Goal: Use online tool/utility: Utilize a website feature to perform a specific function

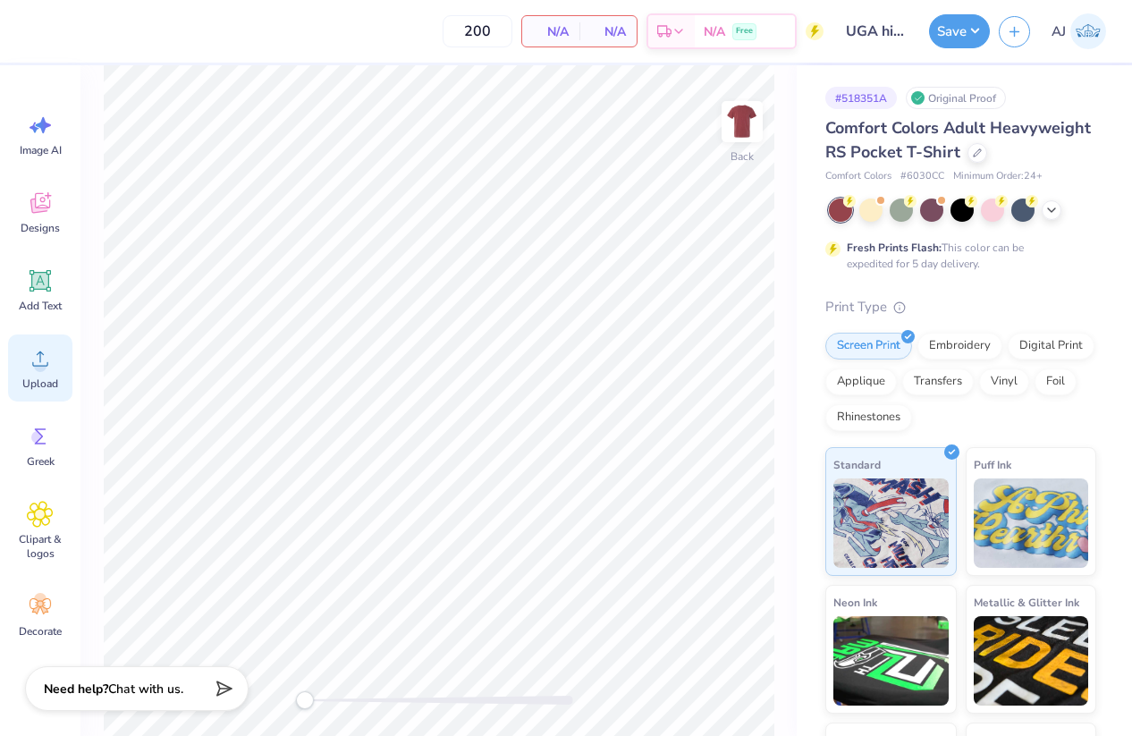
click at [50, 375] on div "Upload" at bounding box center [40, 367] width 64 height 67
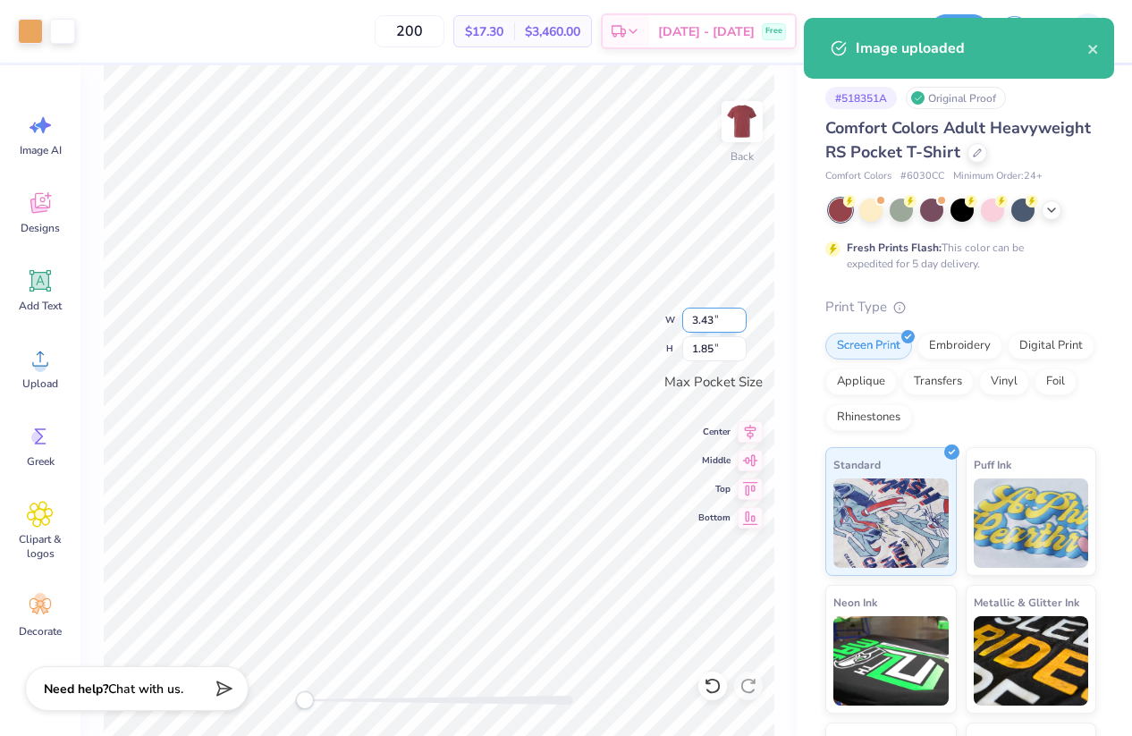
click at [711, 324] on input "3.43" at bounding box center [714, 319] width 64 height 25
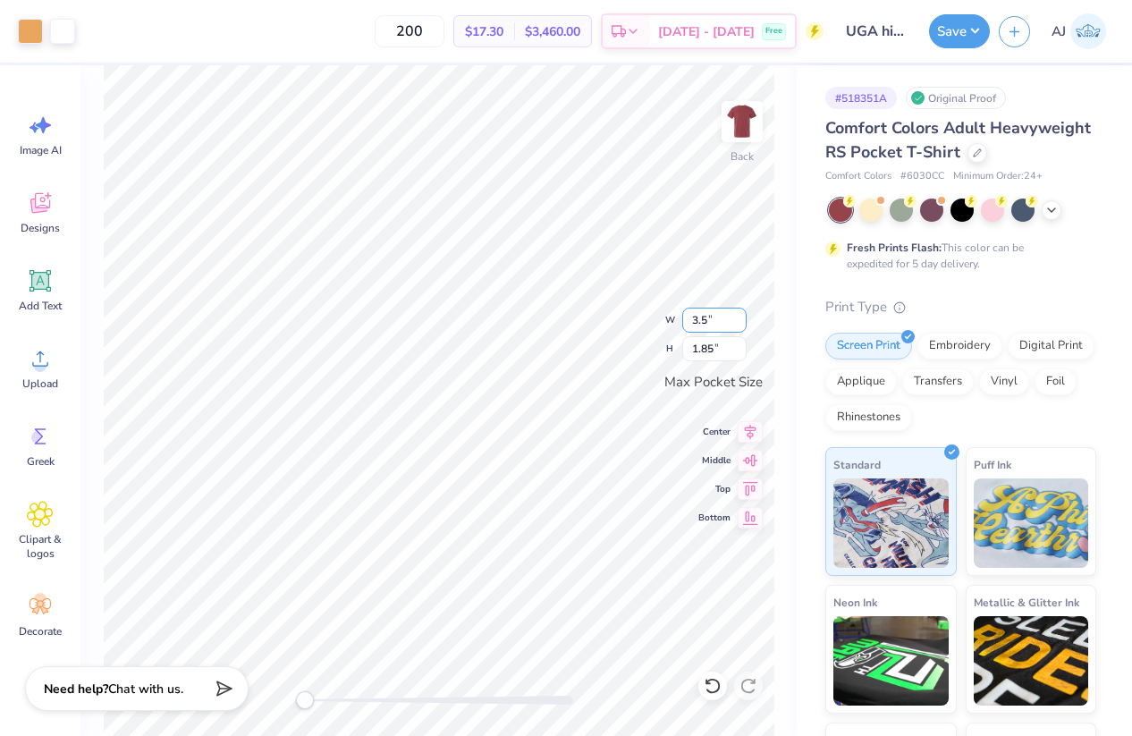
type input "3.50"
type input "1.88"
click at [743, 121] on img at bounding box center [742, 122] width 72 height 72
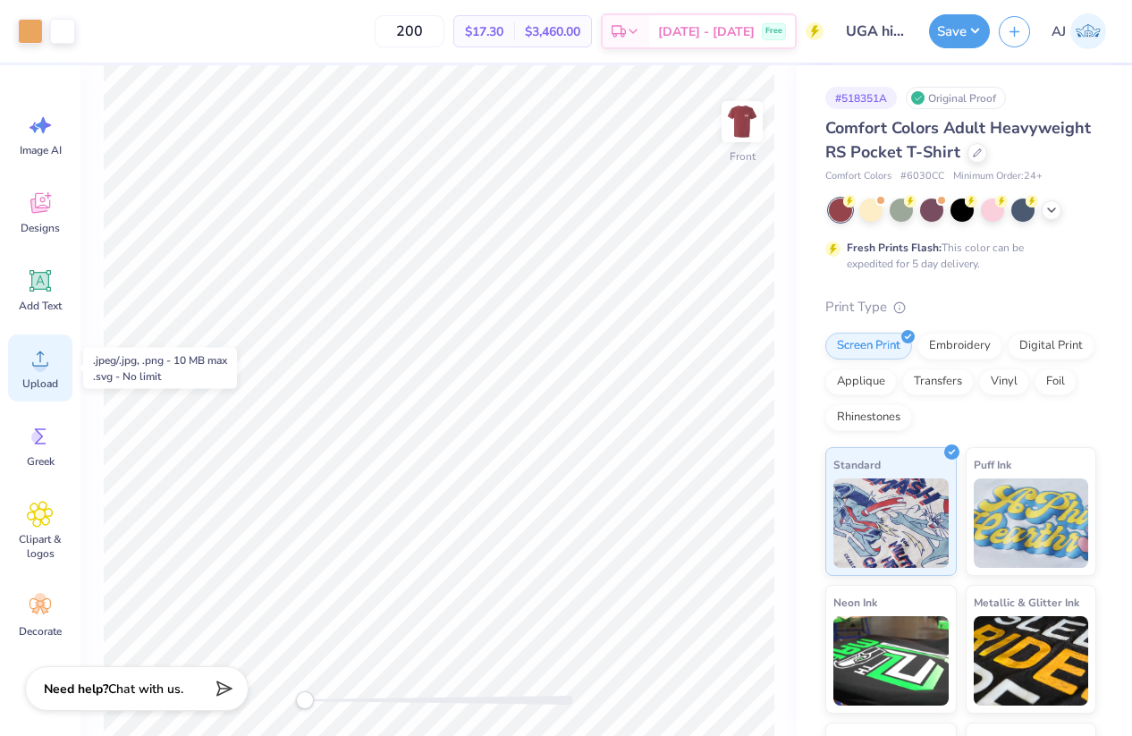
click at [47, 369] on icon at bounding box center [40, 358] width 27 height 27
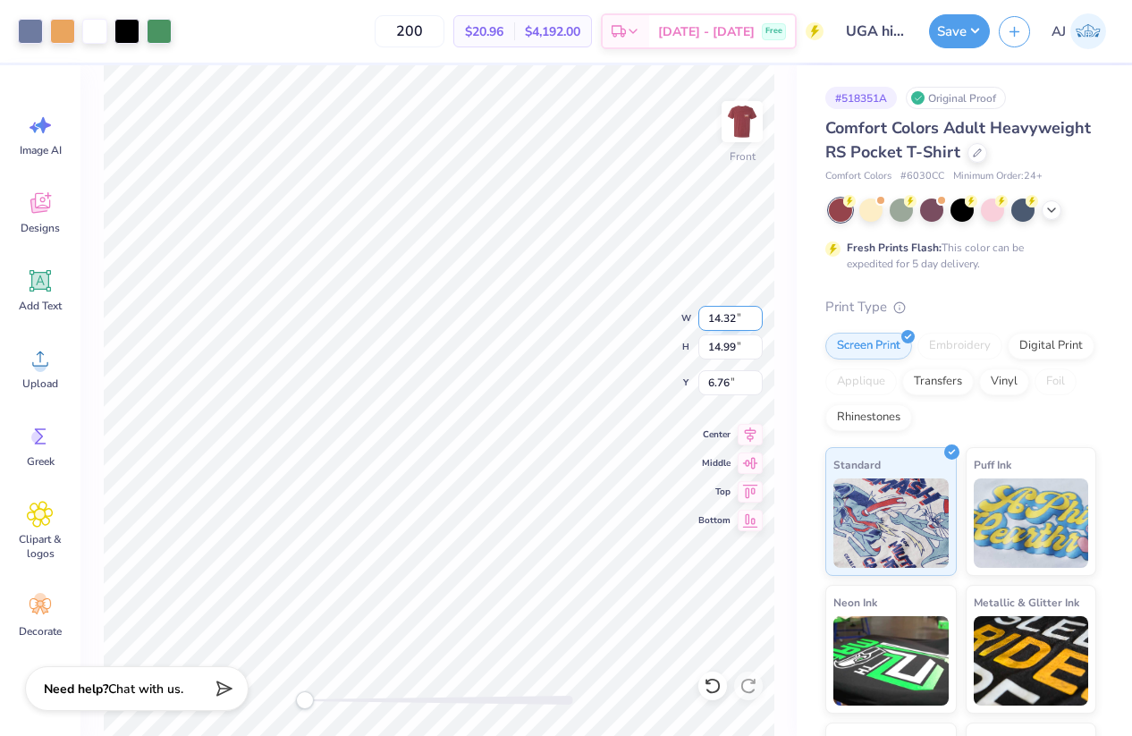
click at [725, 312] on input "14.32" at bounding box center [730, 318] width 64 height 25
type input "12.00"
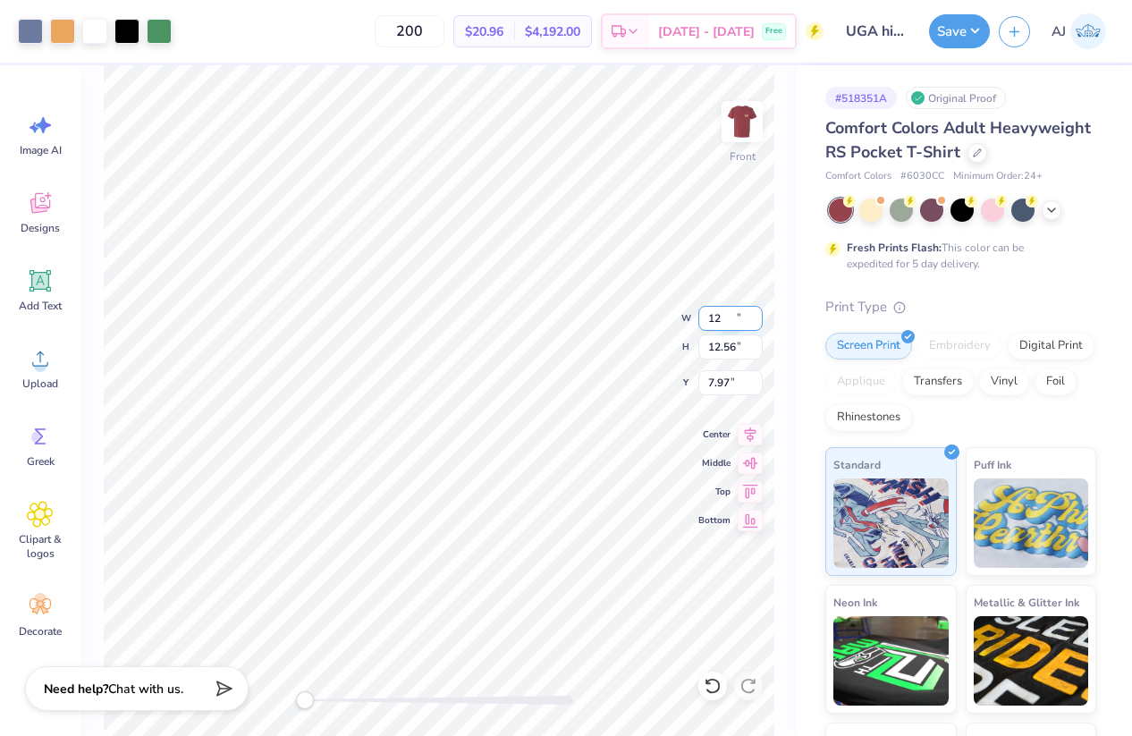
type input "12.56"
click at [714, 384] on input "7.97" at bounding box center [730, 382] width 64 height 25
type input "3"
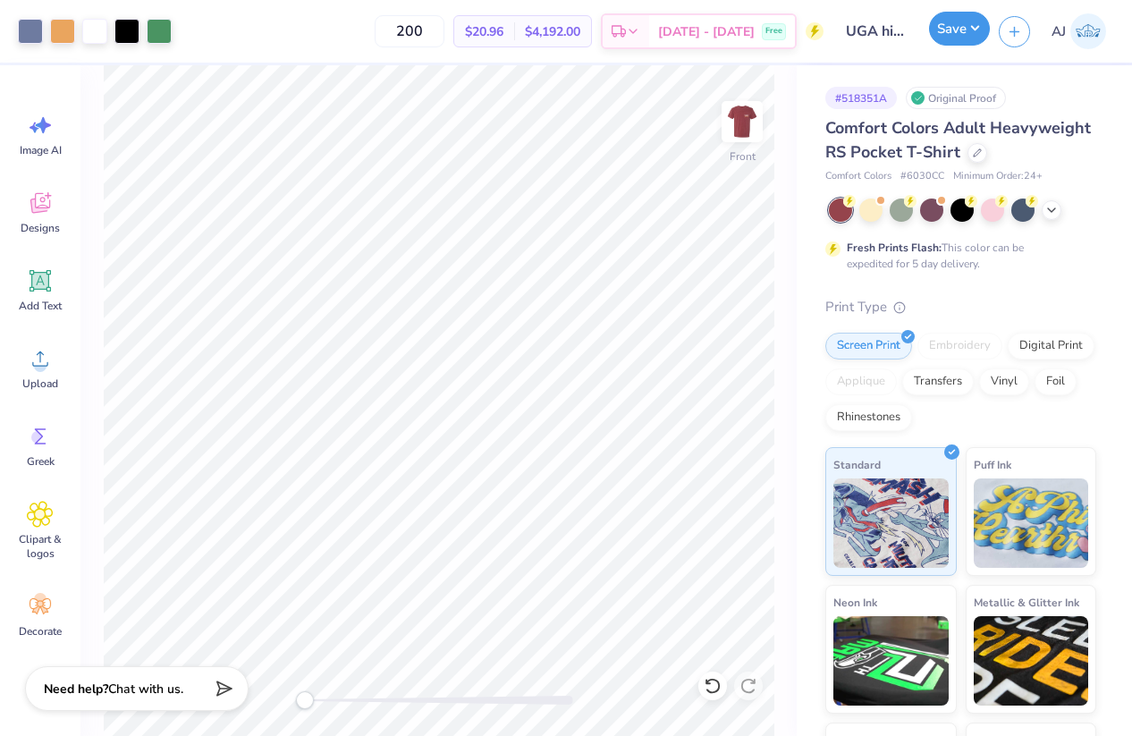
click at [977, 26] on button "Save" at bounding box center [959, 29] width 61 height 34
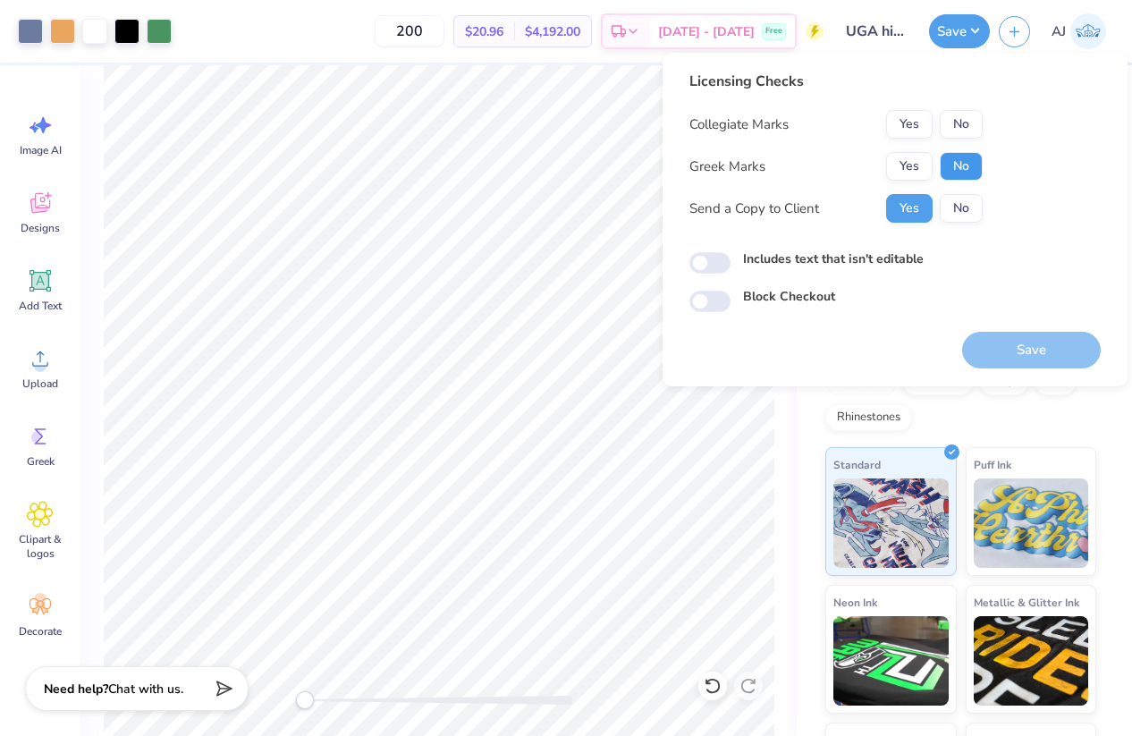
click at [966, 157] on button "No" at bounding box center [960, 166] width 43 height 29
click at [969, 135] on button "No" at bounding box center [960, 124] width 43 height 29
click at [718, 259] on input "Includes text that isn't editable" at bounding box center [709, 262] width 41 height 21
checkbox input "true"
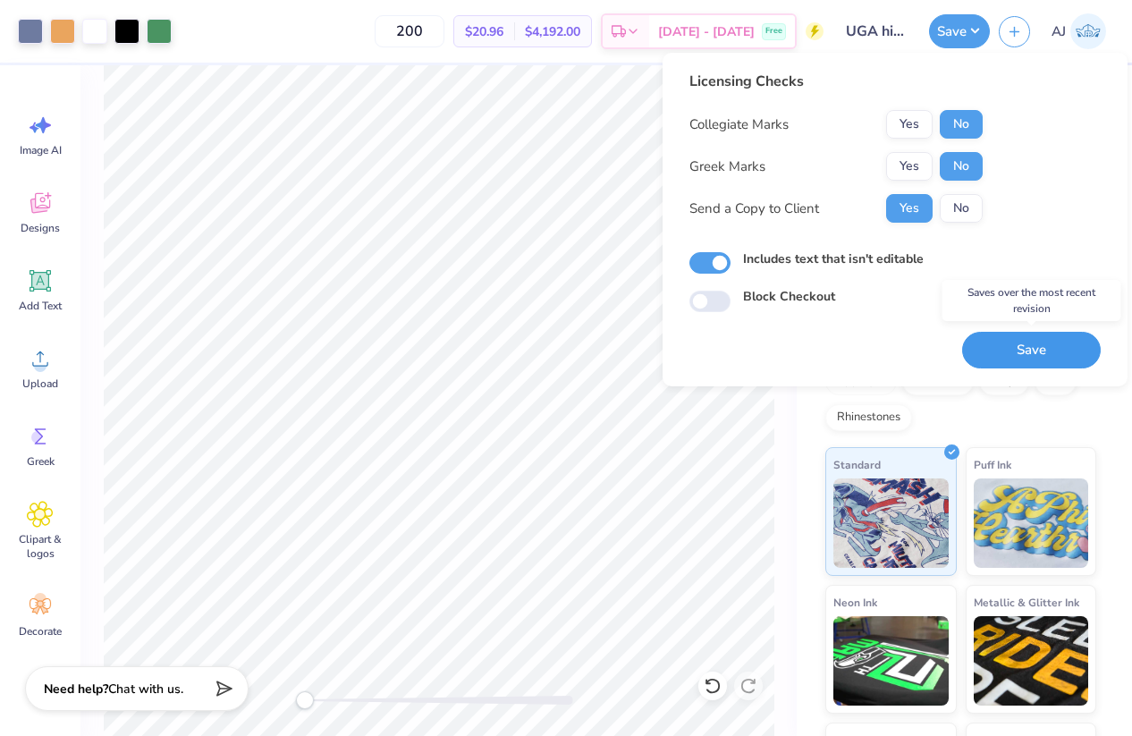
click at [1025, 347] on button "Save" at bounding box center [1031, 350] width 139 height 37
